Goal: Navigation & Orientation: Find specific page/section

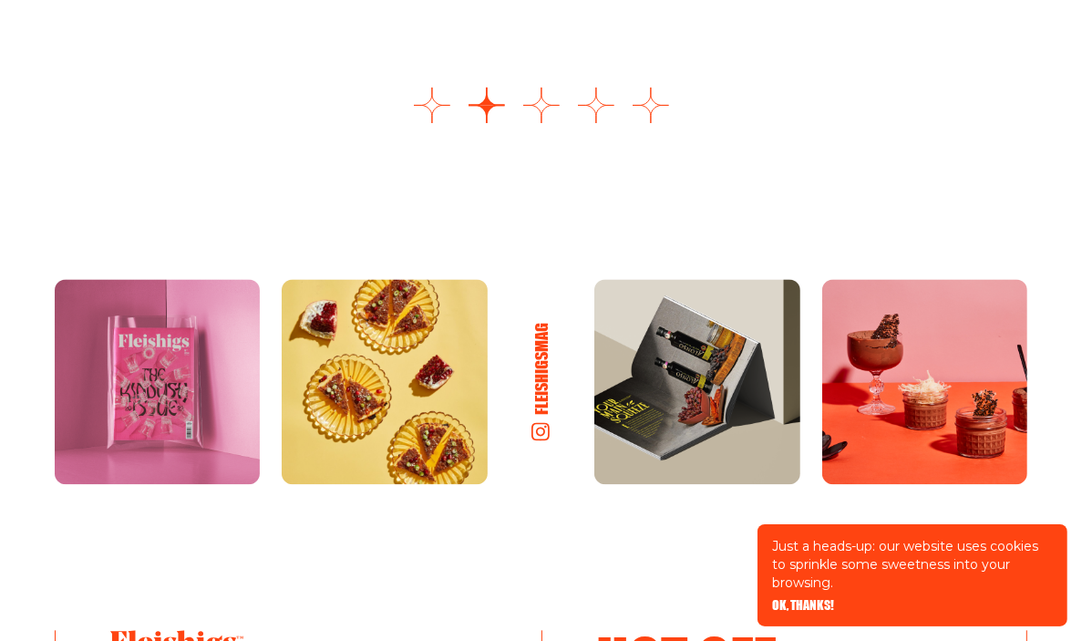
scroll to position [2644, 0]
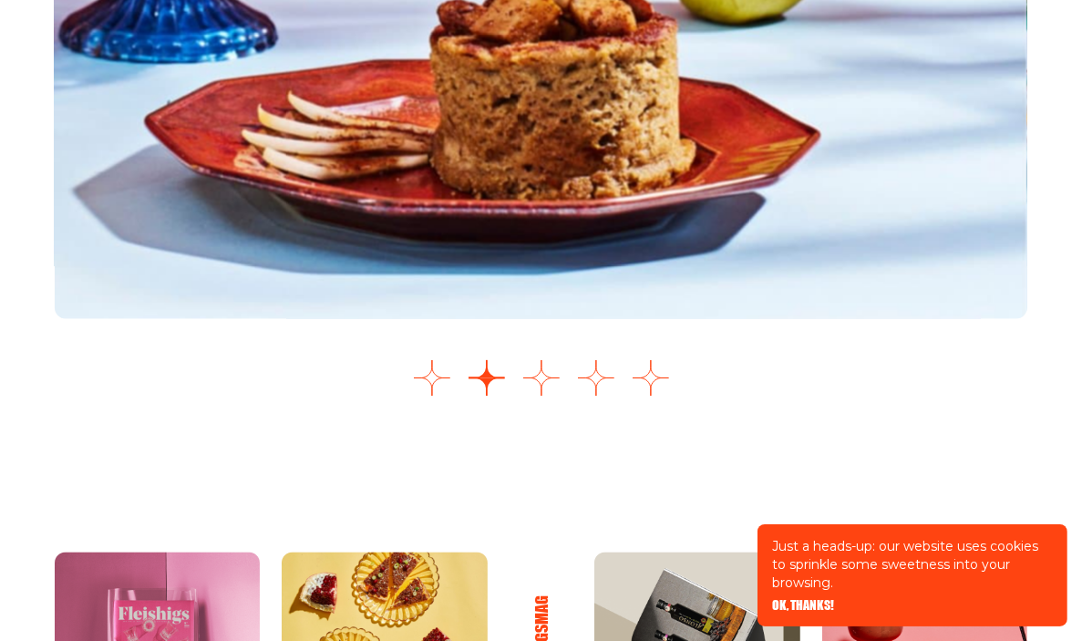
click at [550, 377] on button "Go to slide 3" at bounding box center [541, 378] width 36 height 36
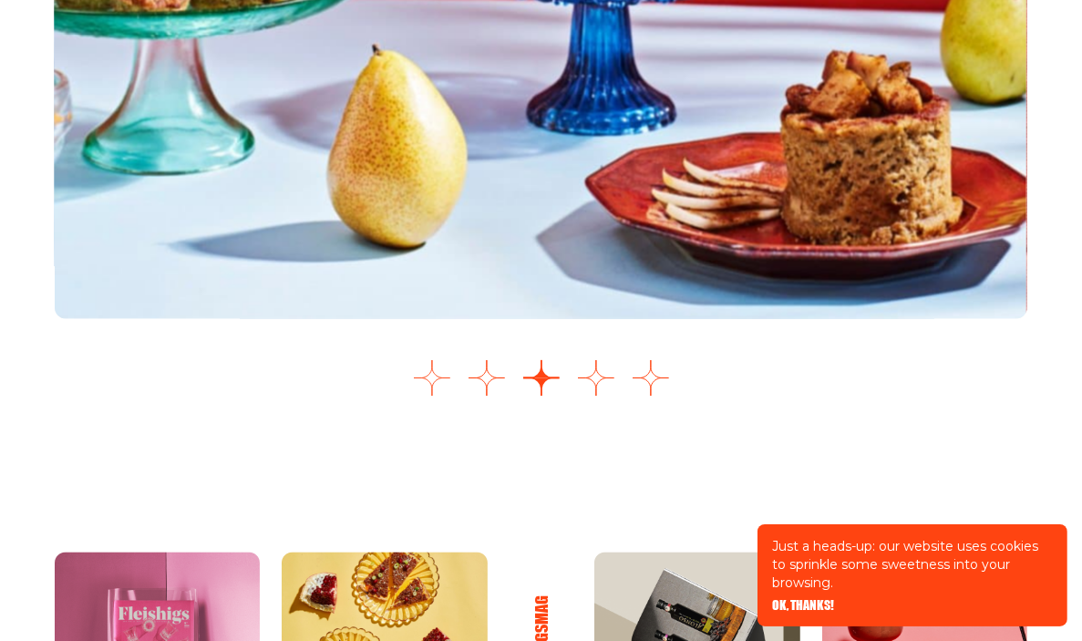
click at [421, 378] on button "Go to slide 1" at bounding box center [432, 378] width 36 height 36
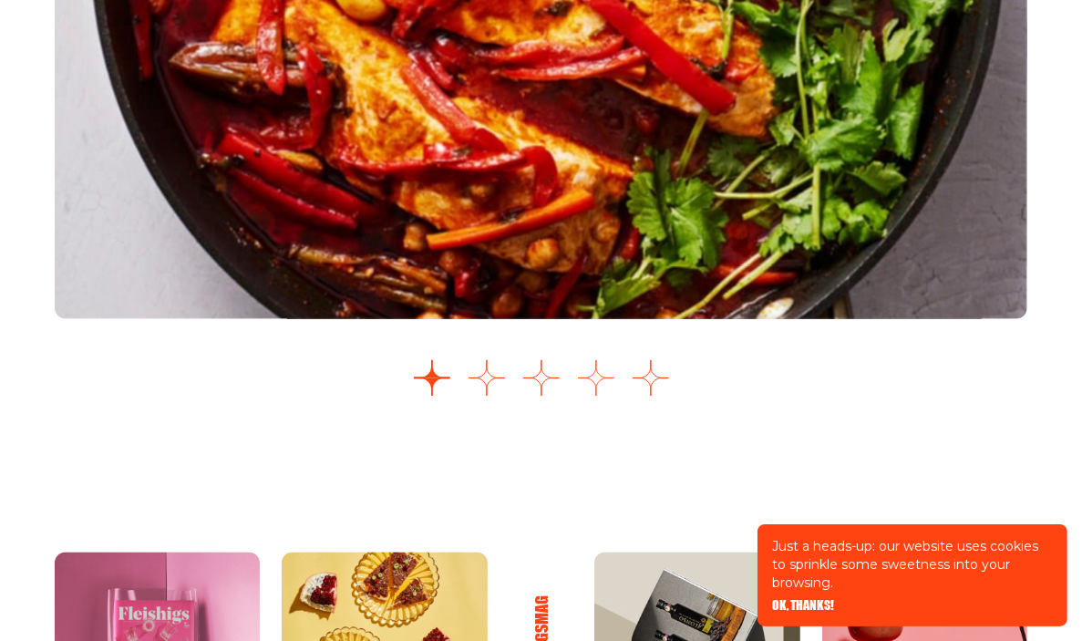
click at [593, 385] on button "Go to slide 4" at bounding box center [596, 378] width 36 height 36
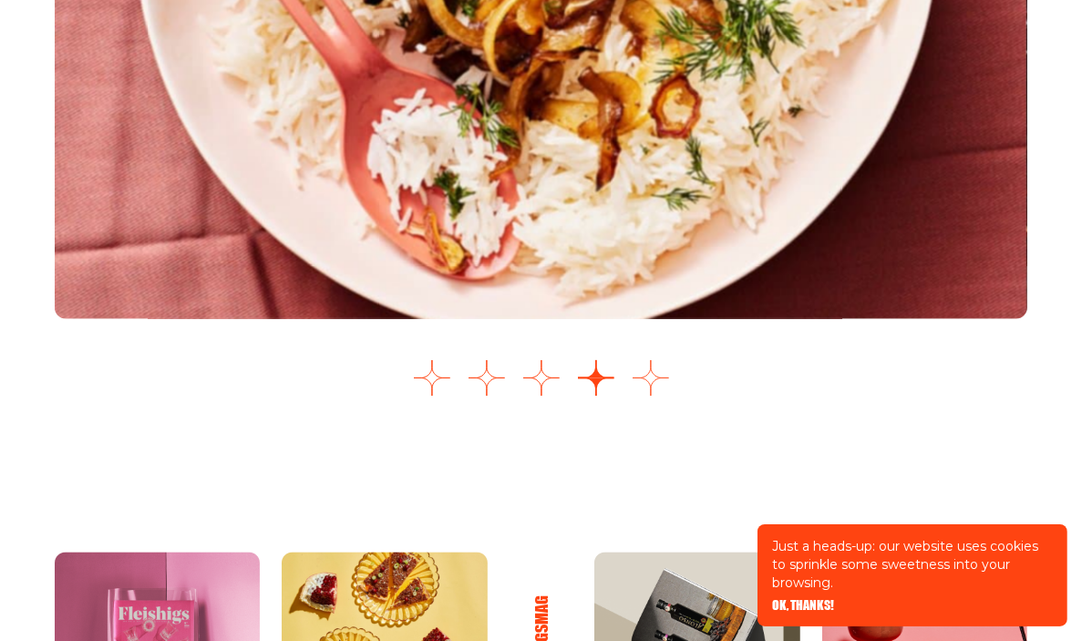
click at [645, 381] on button "Go to slide 5" at bounding box center [651, 378] width 36 height 36
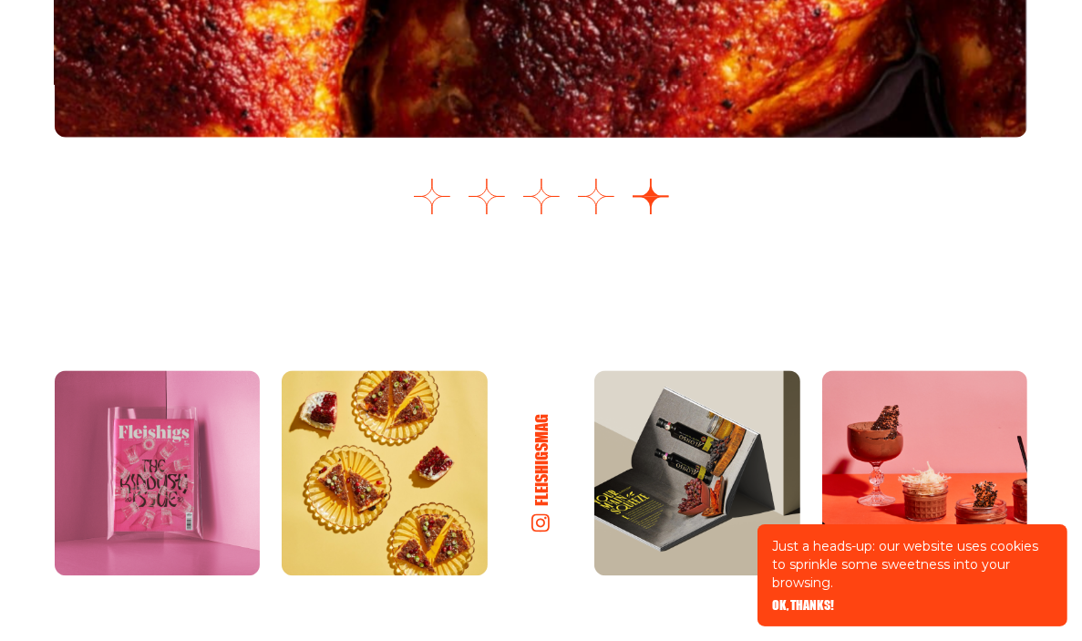
scroll to position [3191, 0]
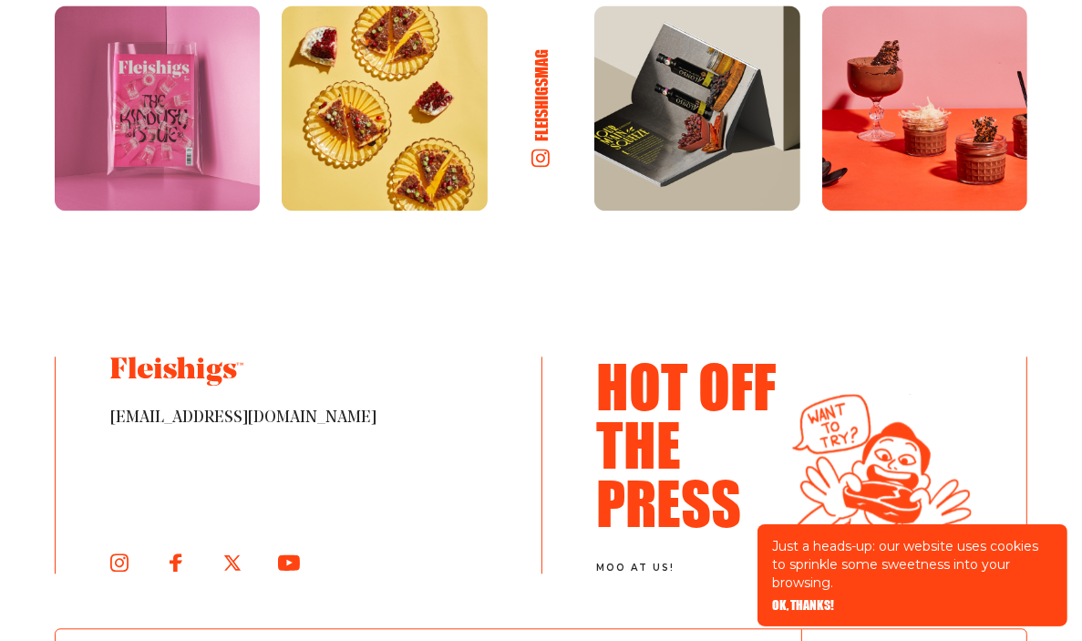
click at [993, 138] on img at bounding box center [924, 107] width 205 height 205
click at [912, 134] on img at bounding box center [924, 107] width 205 height 205
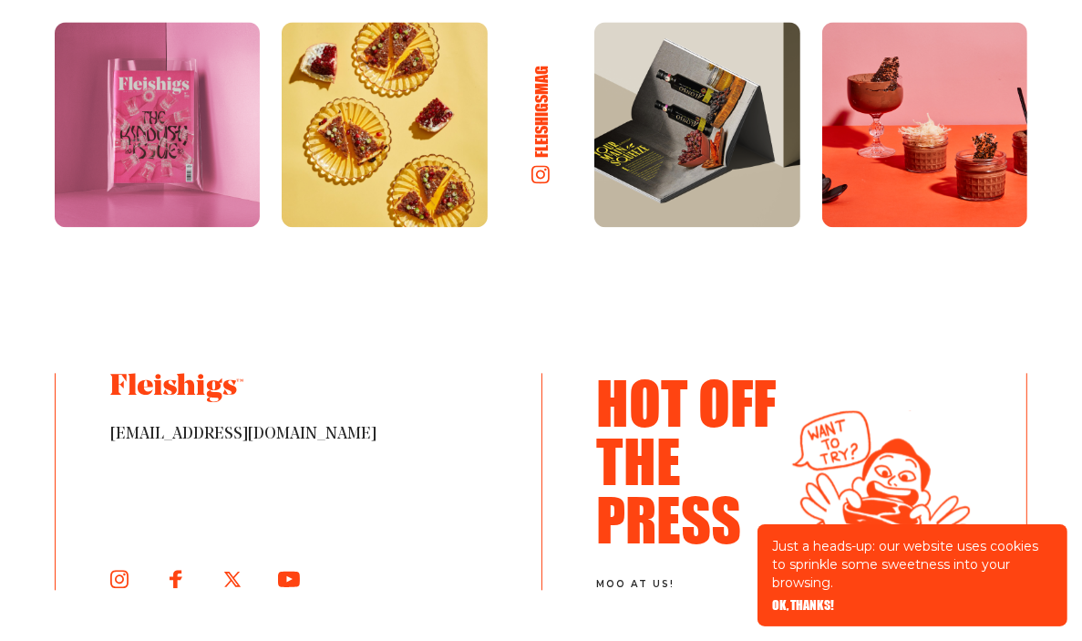
scroll to position [2918, 0]
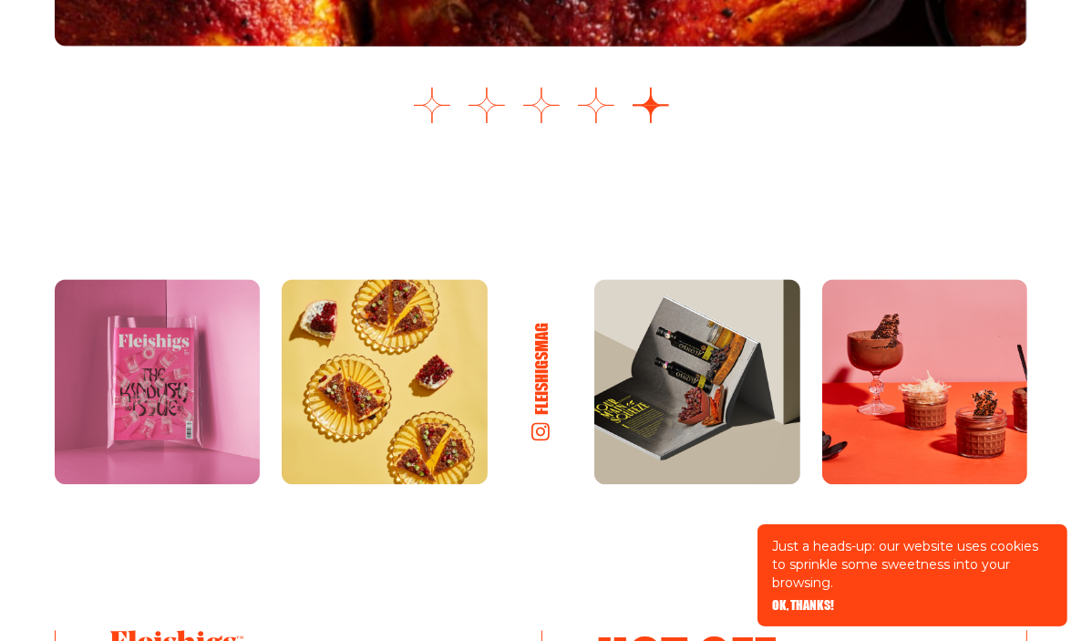
click at [944, 361] on img at bounding box center [924, 381] width 205 height 205
click at [547, 398] on h6 "fleishigsmag" at bounding box center [542, 367] width 22 height 101
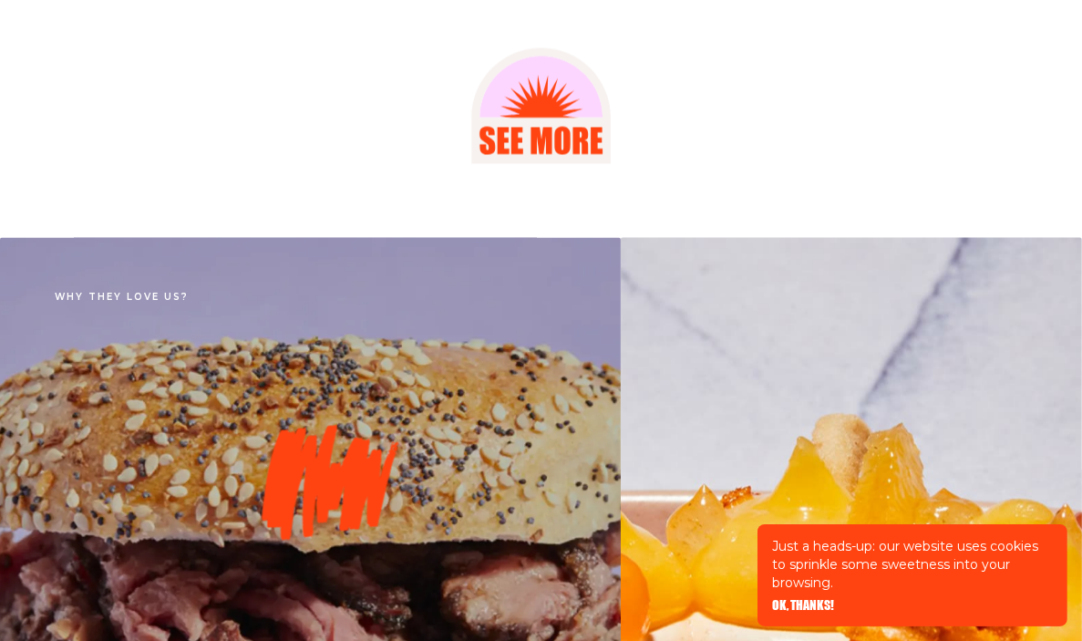
scroll to position [2735, 0]
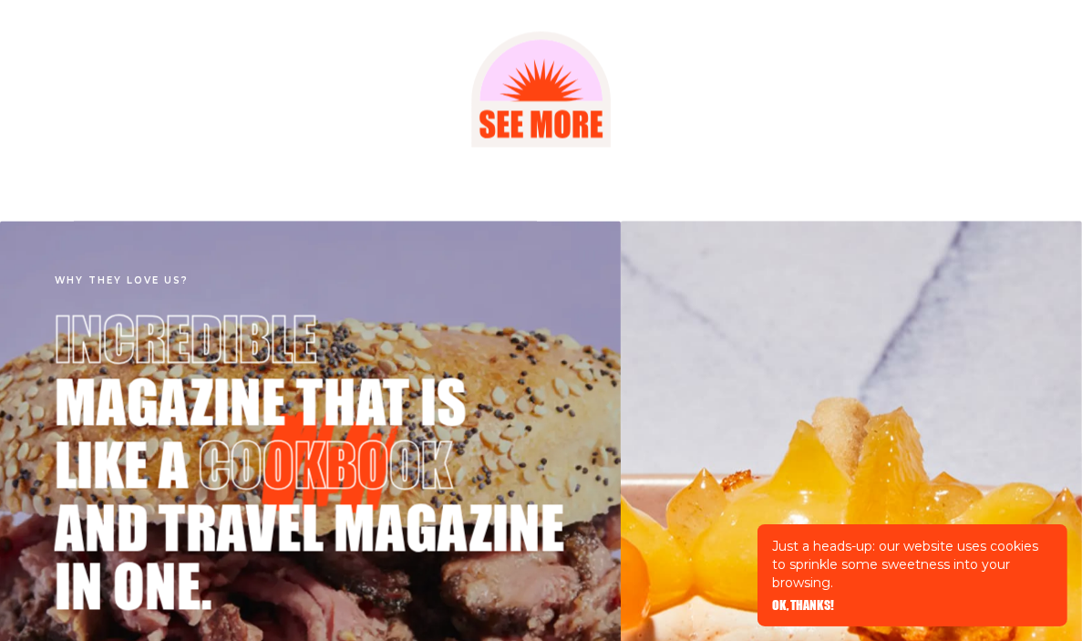
click at [554, 127] on icon at bounding box center [561, 124] width 15 height 28
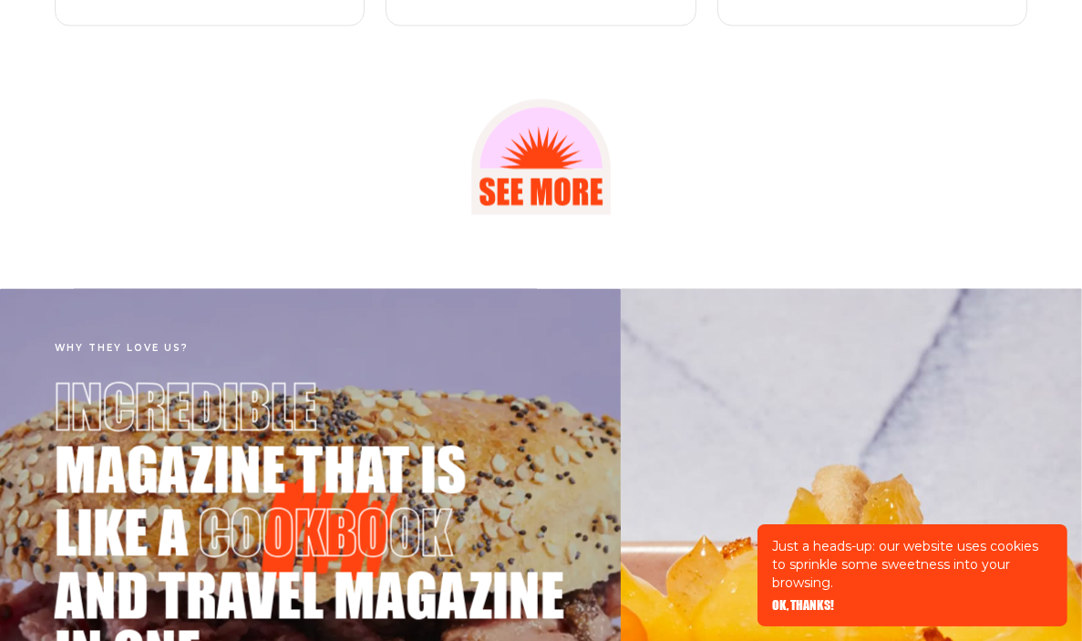
scroll to position [2371, 0]
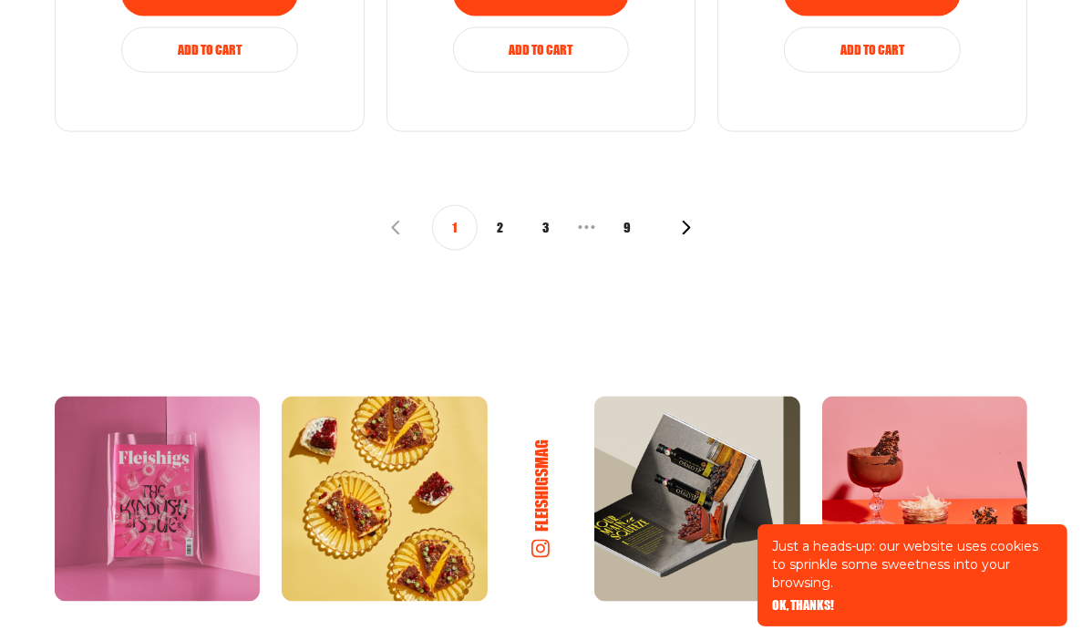
scroll to position [2371, 0]
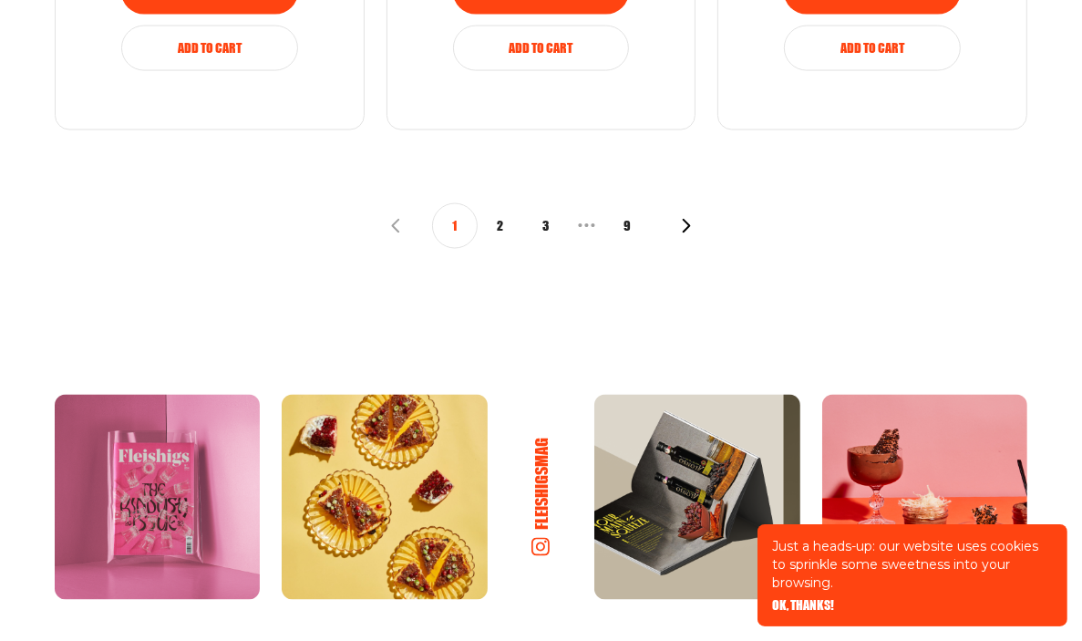
click at [511, 230] on button "2" at bounding box center [501, 226] width 46 height 46
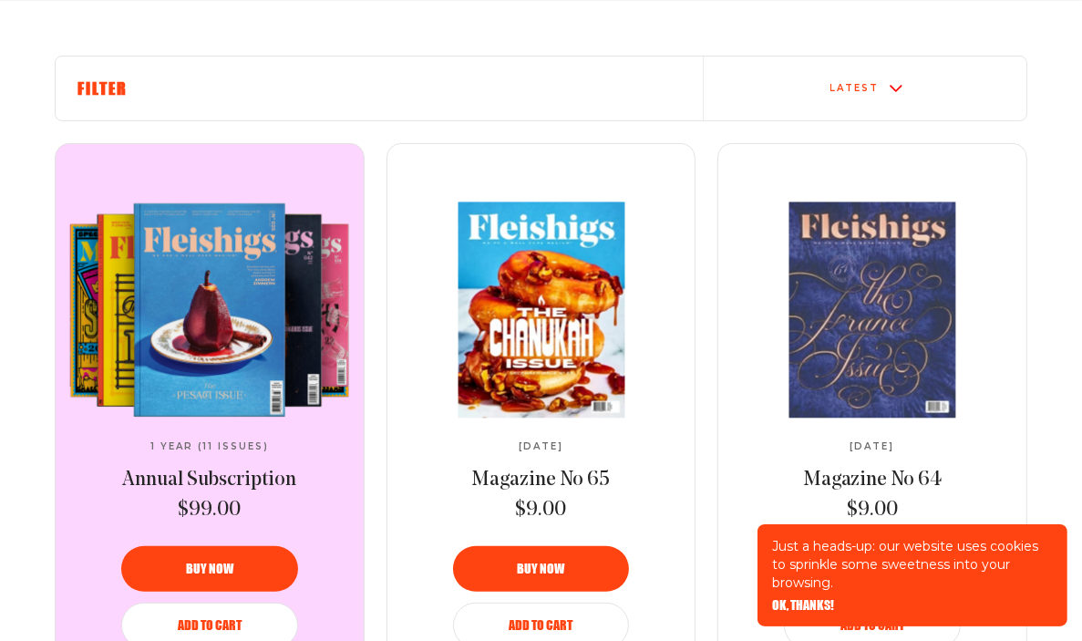
scroll to position [365, 0]
